Goal: Transaction & Acquisition: Subscribe to service/newsletter

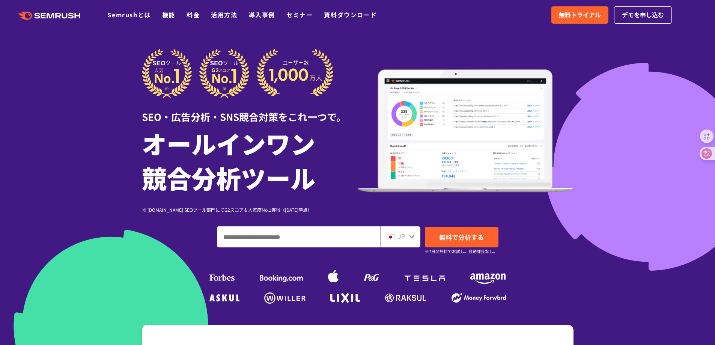
click at [571, 47] on div at bounding box center [357, 209] width 715 height 418
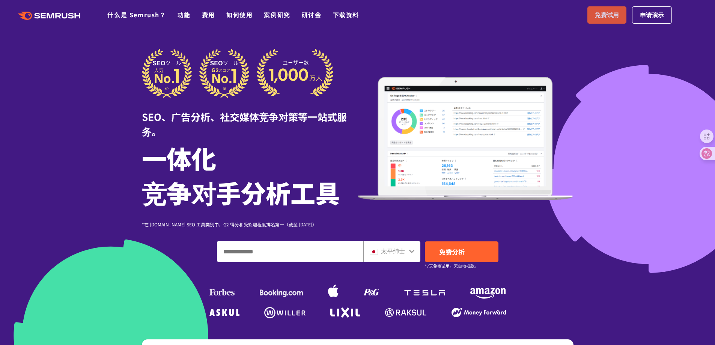
click at [612, 20] on span "免费试用" at bounding box center [607, 15] width 24 height 10
click at [413, 248] on icon at bounding box center [412, 251] width 6 height 6
click at [412, 249] on icon at bounding box center [412, 251] width 6 height 6
click at [401, 255] on font "太平绅士" at bounding box center [393, 250] width 24 height 9
click at [410, 250] on icon at bounding box center [412, 251] width 6 height 6
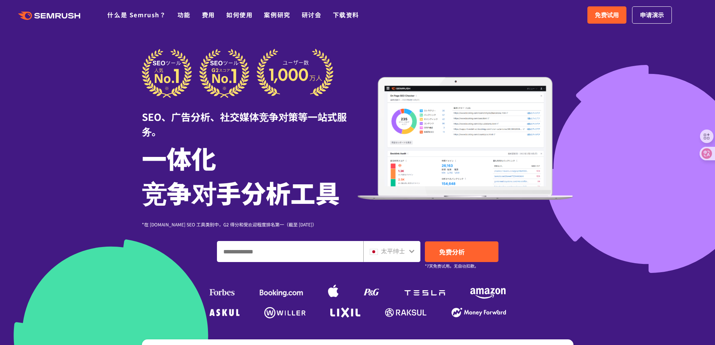
click at [411, 251] on icon at bounding box center [411, 251] width 5 height 3
click at [57, 15] on icon at bounding box center [59, 15] width 6 height 5
click at [176, 15] on ul "什么是 Semrush？ 功能 费用 如何使用 案例研究 研讨会 下载资料" at bounding box center [238, 15] width 263 height 10
click at [191, 15] on font "功能" at bounding box center [184, 14] width 13 height 9
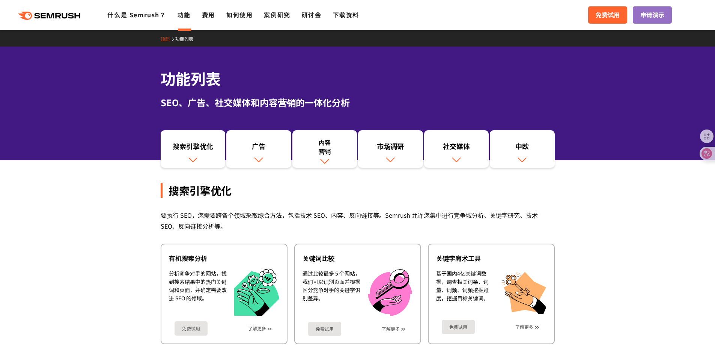
click at [201, 13] on ul "什么是 Semrush？ 功能 费用 如何使用 案例研究 研讨会 下载资料" at bounding box center [238, 15] width 263 height 10
click at [203, 14] on font "费用" at bounding box center [208, 14] width 13 height 9
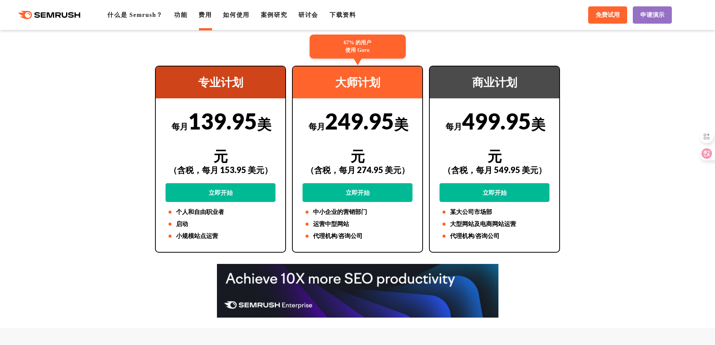
click at [222, 224] on li "启动" at bounding box center [221, 224] width 110 height 9
drag, startPoint x: 202, startPoint y: 237, endPoint x: 227, endPoint y: 148, distance: 92.4
click at [202, 237] on font "小规模站点运营" at bounding box center [197, 236] width 42 height 6
click at [240, 85] on font "专业计划" at bounding box center [220, 82] width 45 height 12
click at [236, 78] on font "专业计划" at bounding box center [220, 82] width 45 height 12
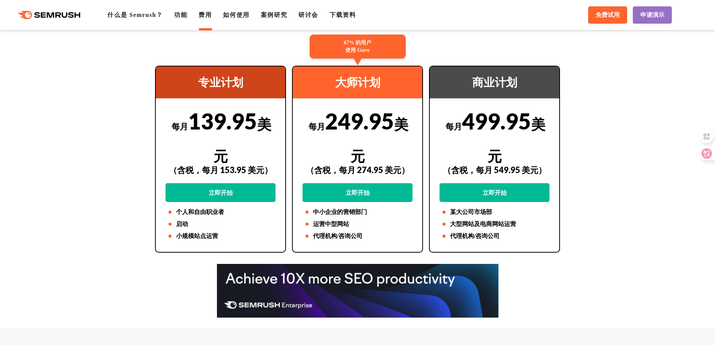
scroll to position [38, 0]
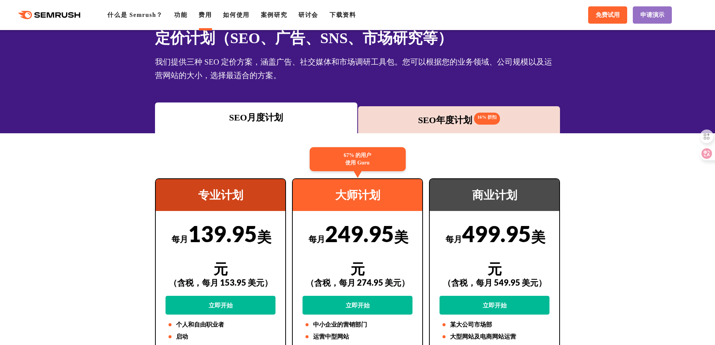
click at [467, 123] on font "SEO年度计划" at bounding box center [445, 120] width 54 height 10
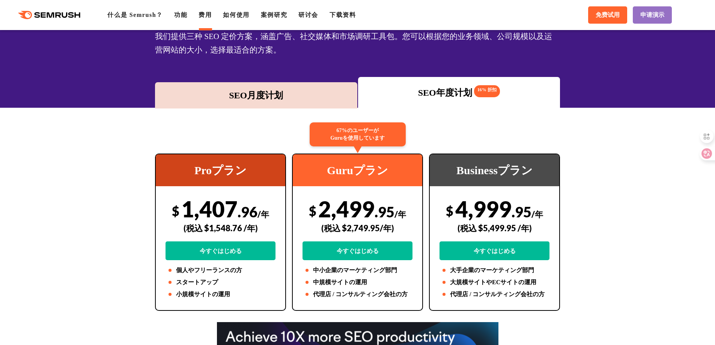
scroll to position [75, 0]
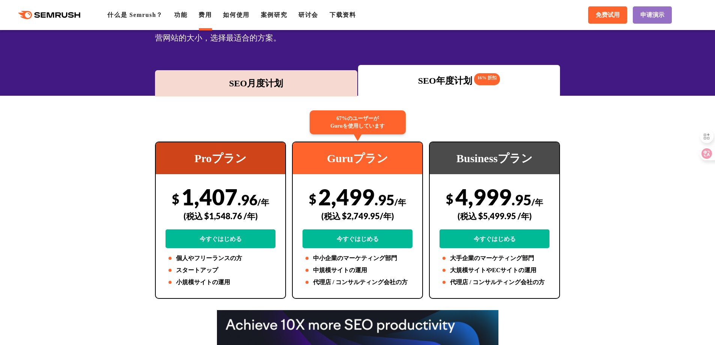
click at [312, 80] on div "SEO月度计划" at bounding box center [256, 84] width 195 height 14
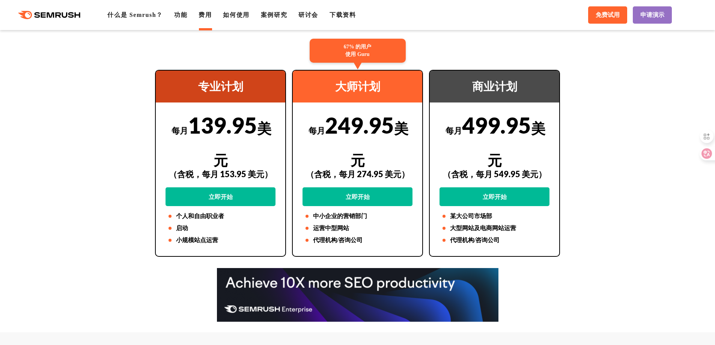
scroll to position [150, 0]
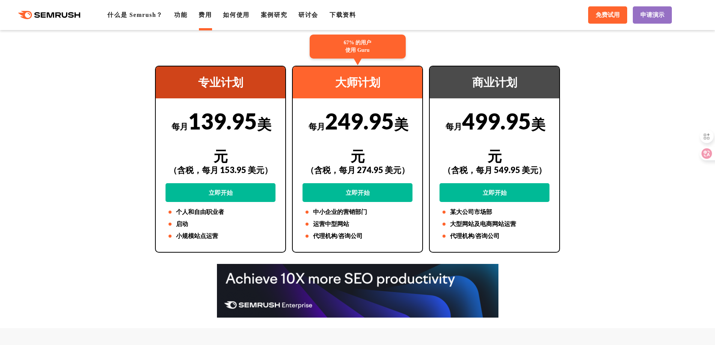
click at [212, 237] on font "小规模站点运营" at bounding box center [197, 236] width 42 height 6
click at [198, 221] on li "启动" at bounding box center [221, 224] width 110 height 9
click at [198, 215] on font "个人和自由职业者" at bounding box center [200, 212] width 48 height 6
click at [203, 196] on link "立即开始" at bounding box center [221, 192] width 110 height 19
